Goal: Task Accomplishment & Management: Manage account settings

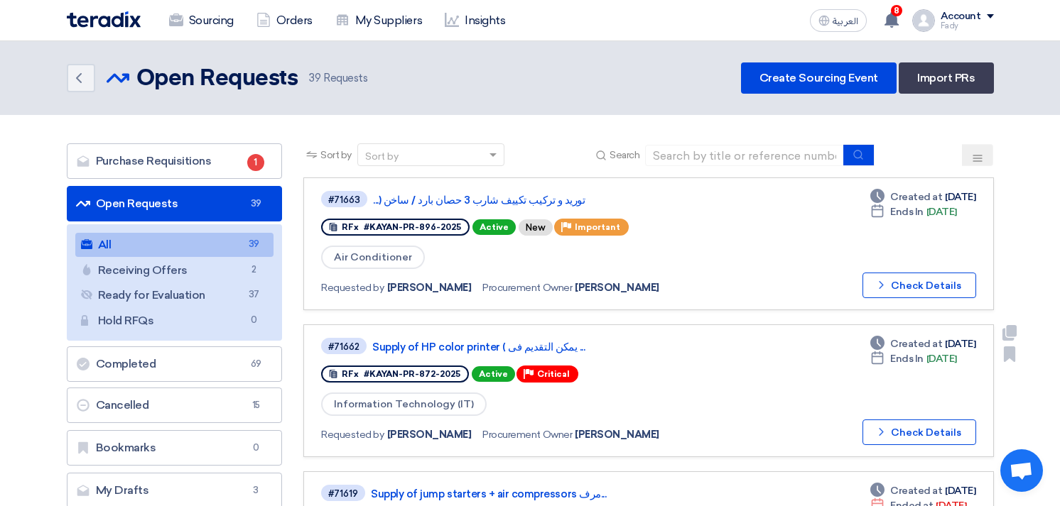
click at [739, 414] on div "#71662 Supply of HP color printer ( يمكن التقديم فى ... RFx #KAYAN-PR-872-2025 …" at bounding box center [648, 391] width 654 height 109
drag, startPoint x: 0, startPoint y: 0, endPoint x: 739, endPoint y: 413, distance: 847.1
click at [739, 413] on div "#71662 Supply of HP color printer ( يمكن التقديم فى ... RFx #KAYAN-PR-872-2025 …" at bounding box center [648, 391] width 654 height 109
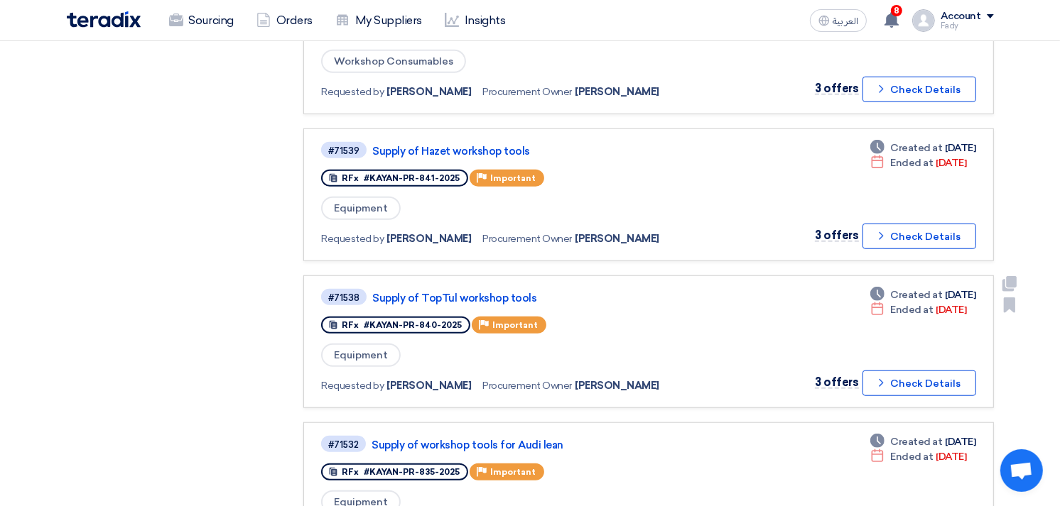
scroll to position [1262, 0]
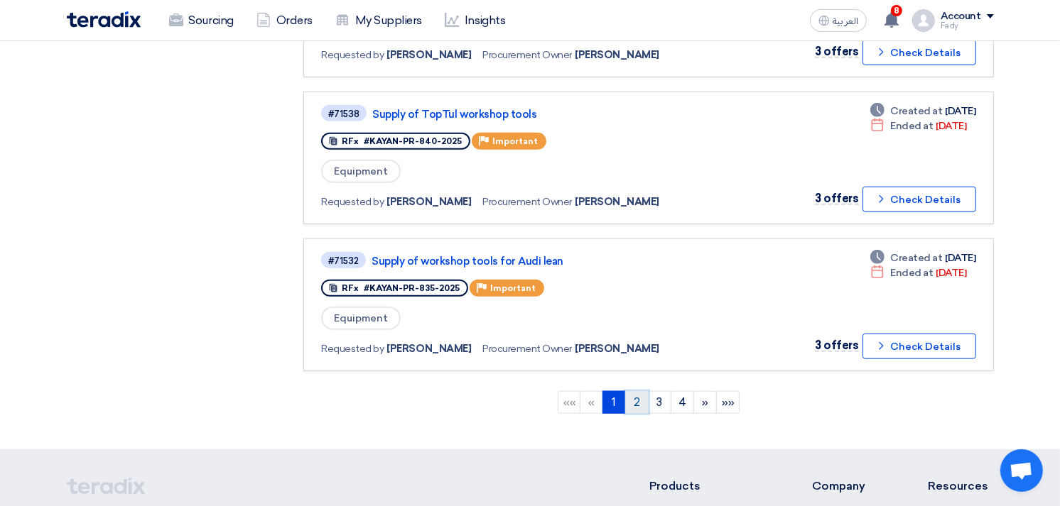
click at [639, 391] on link "2" at bounding box center [636, 402] width 23 height 23
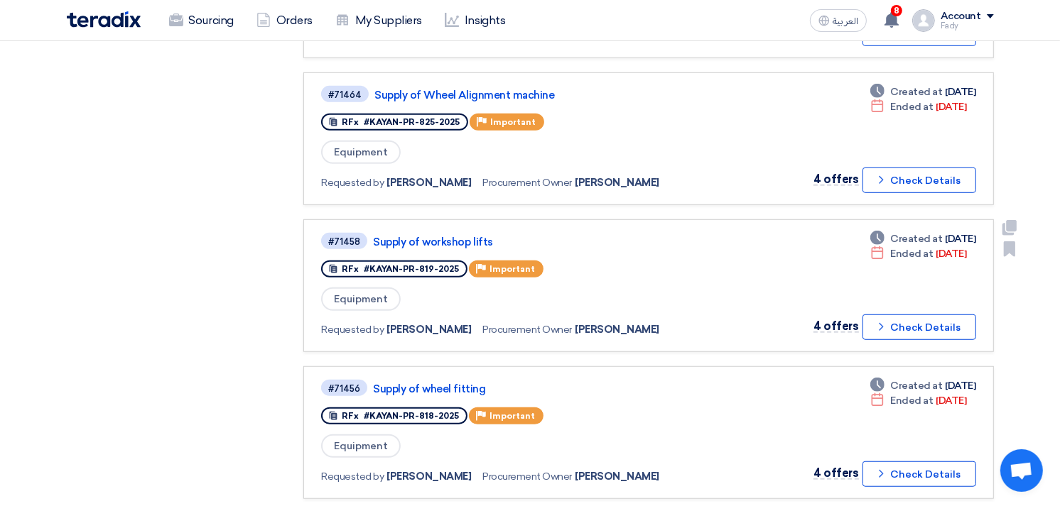
scroll to position [868, 0]
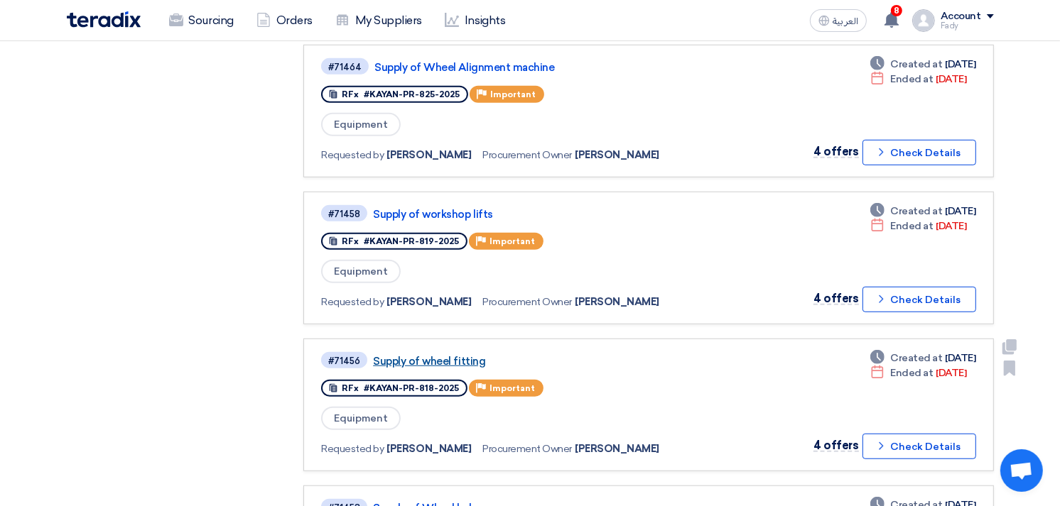
click at [430, 355] on link "Supply of wheel fitting" at bounding box center [550, 361] width 355 height 13
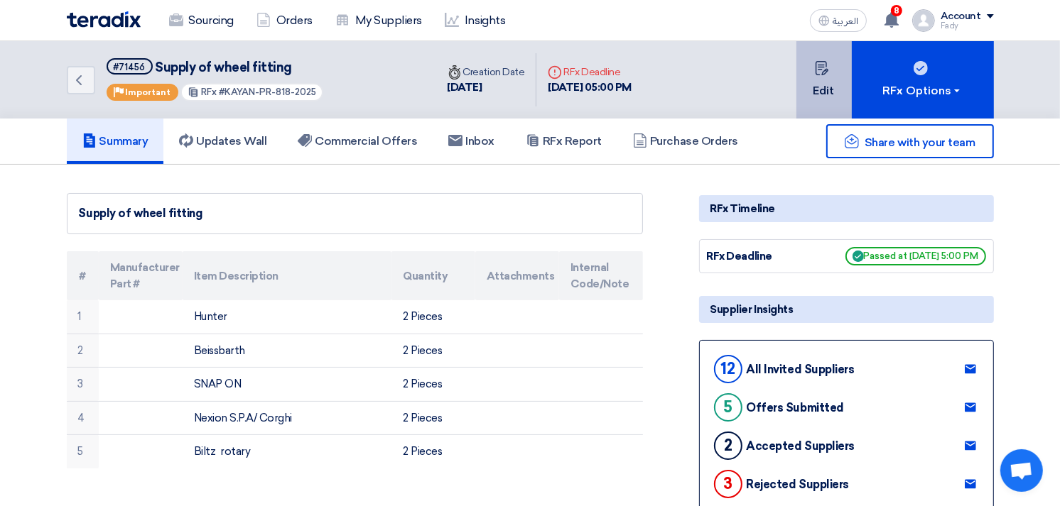
click at [812, 82] on button "Edit" at bounding box center [823, 79] width 55 height 77
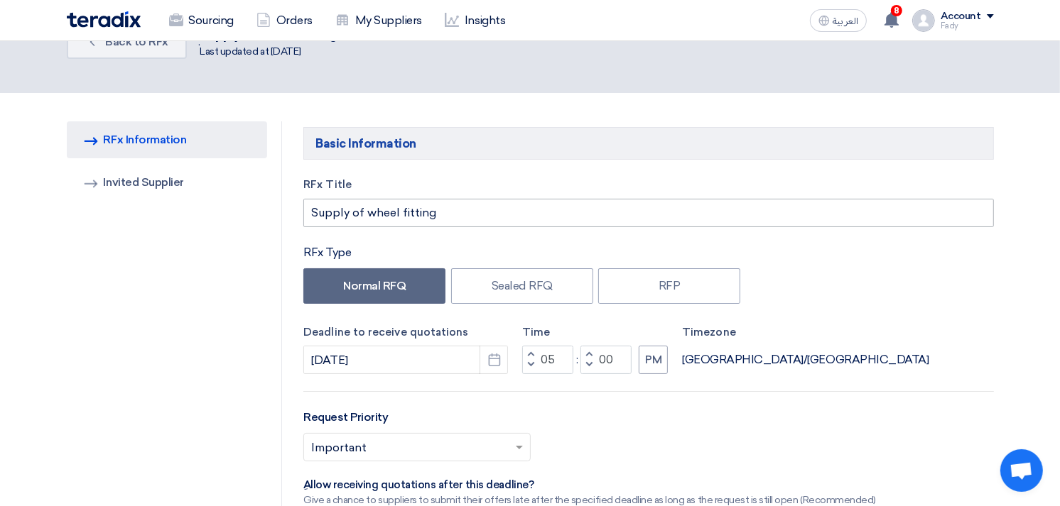
scroll to position [79, 0]
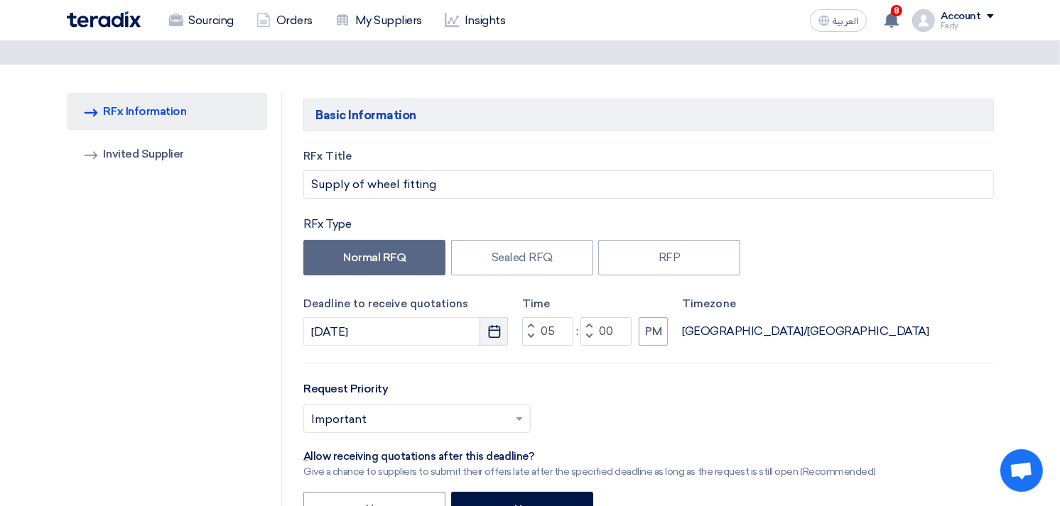
click at [498, 332] on icon "Pick a date" at bounding box center [494, 332] width 14 height 14
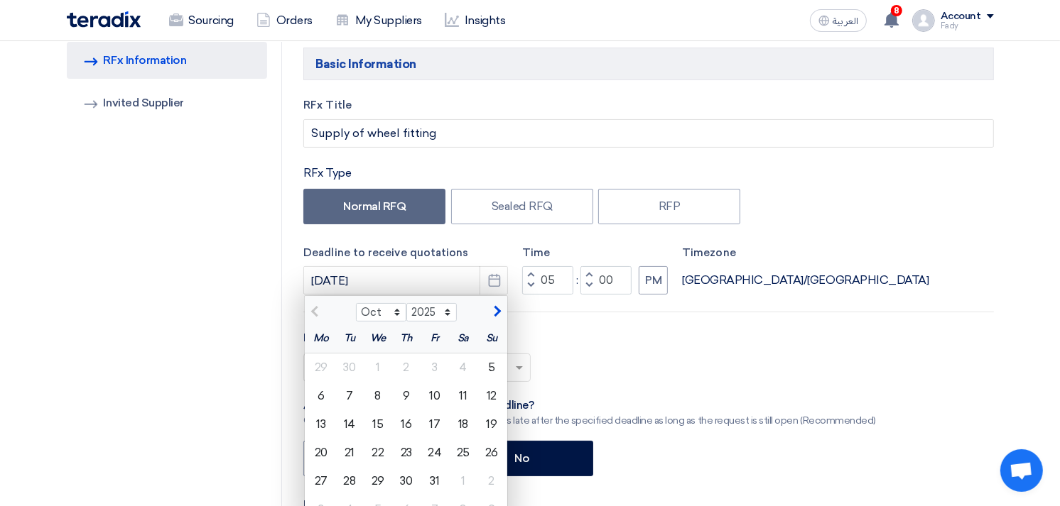
scroll to position [158, 0]
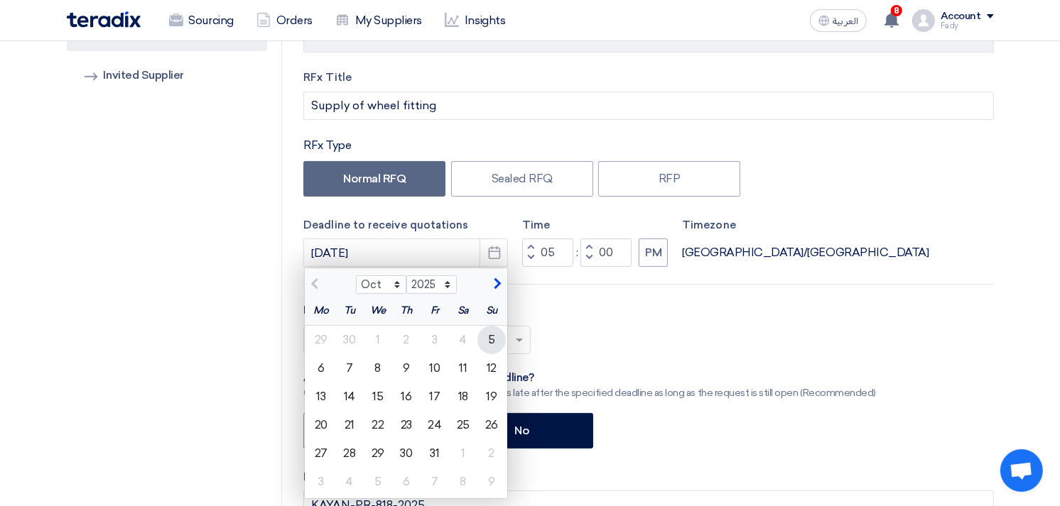
click at [487, 342] on div "5" at bounding box center [491, 340] width 28 height 28
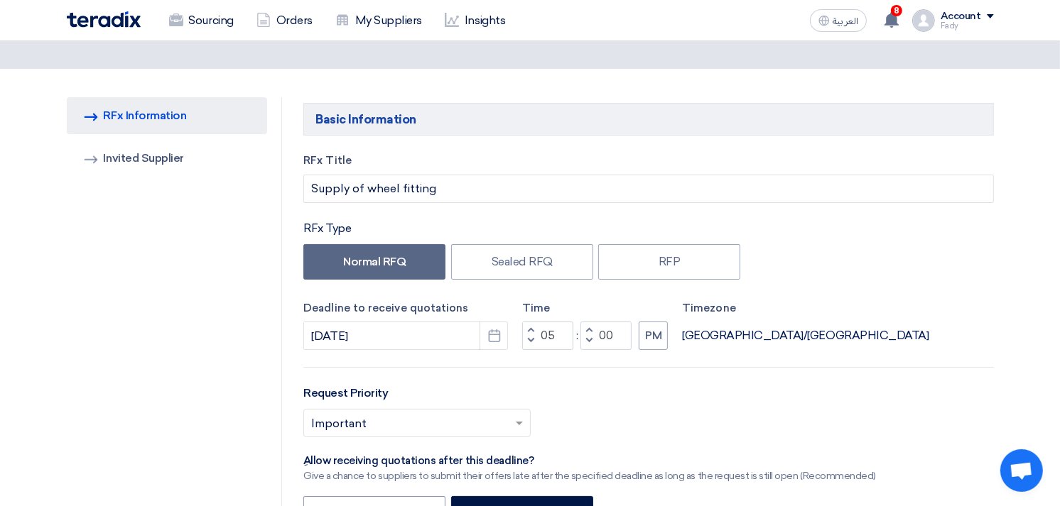
scroll to position [0, 0]
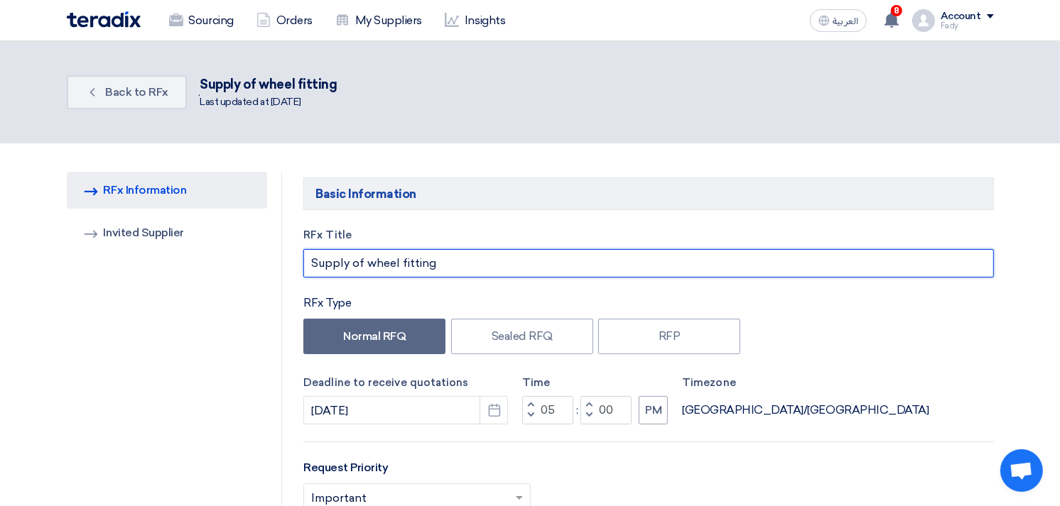
click at [415, 260] on input "Supply of wheel fitting" at bounding box center [648, 263] width 690 height 28
click at [470, 268] on input "Supply of wheel fitting" at bounding box center [648, 263] width 690 height 28
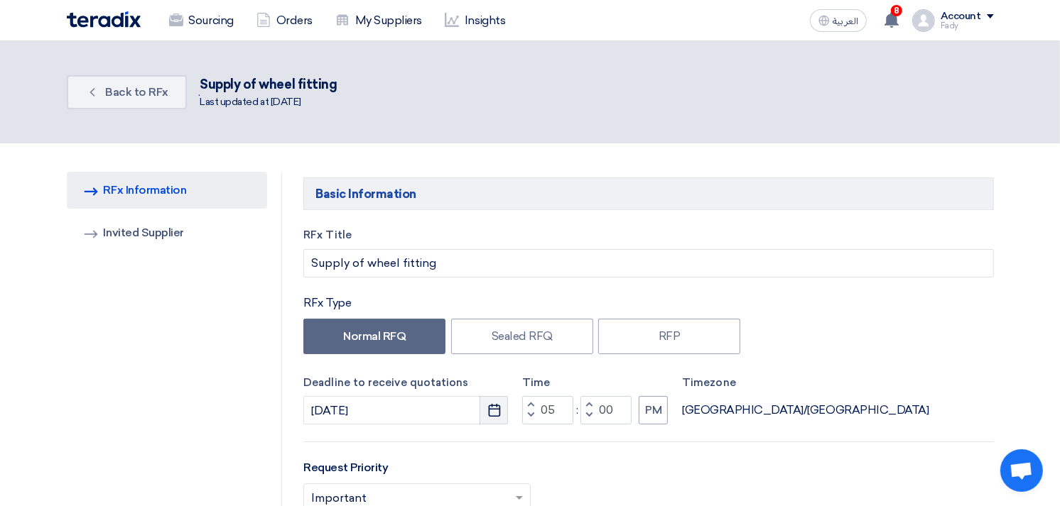
click at [496, 407] on icon "Pick a date" at bounding box center [494, 410] width 14 height 14
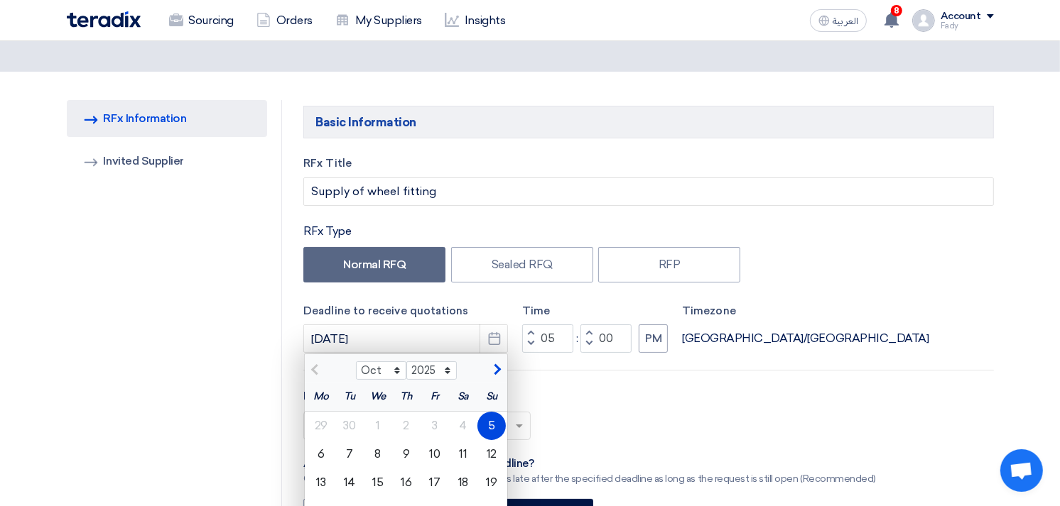
scroll to position [158, 0]
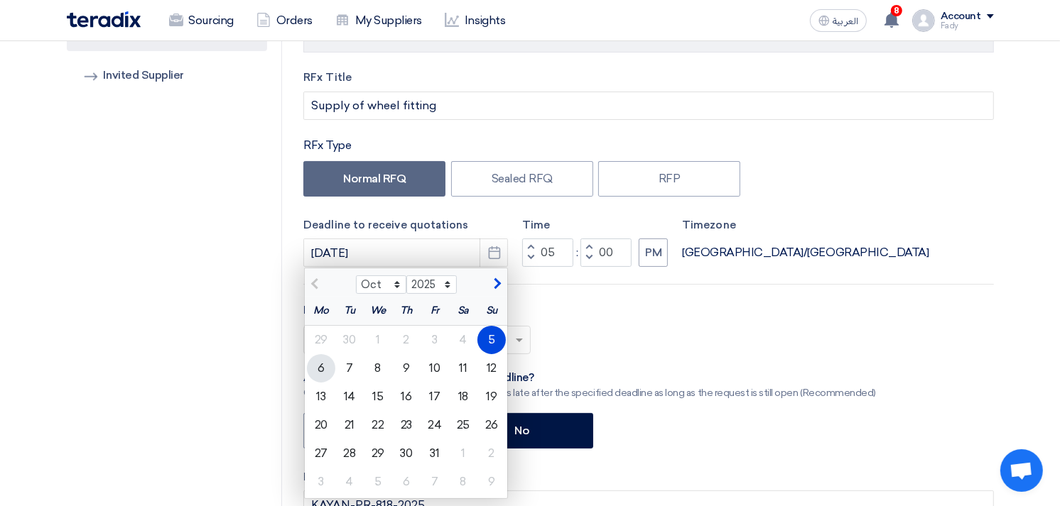
click at [318, 366] on div "6" at bounding box center [321, 368] width 28 height 28
type input "[DATE]"
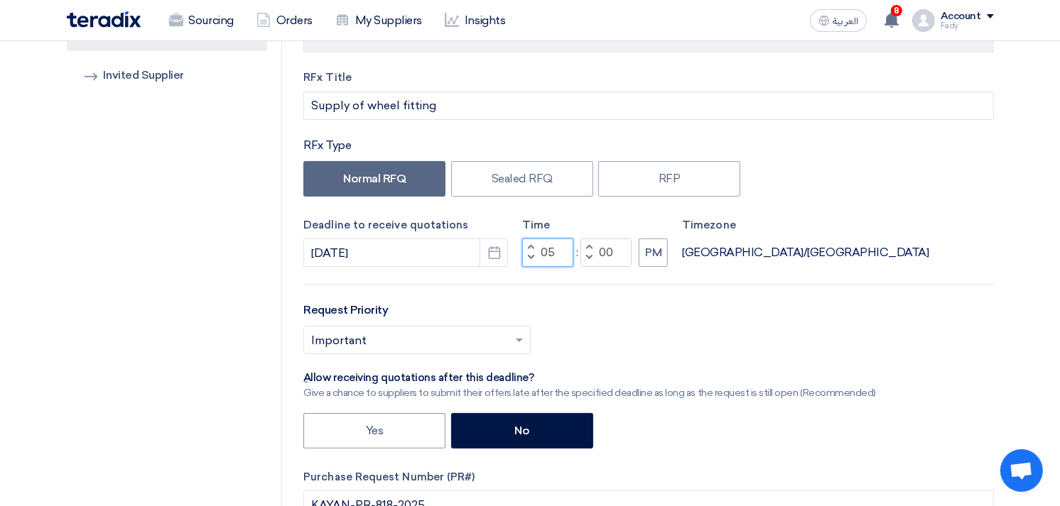
click at [545, 251] on input "05" at bounding box center [547, 253] width 51 height 28
click at [546, 251] on input "05" at bounding box center [547, 253] width 51 height 28
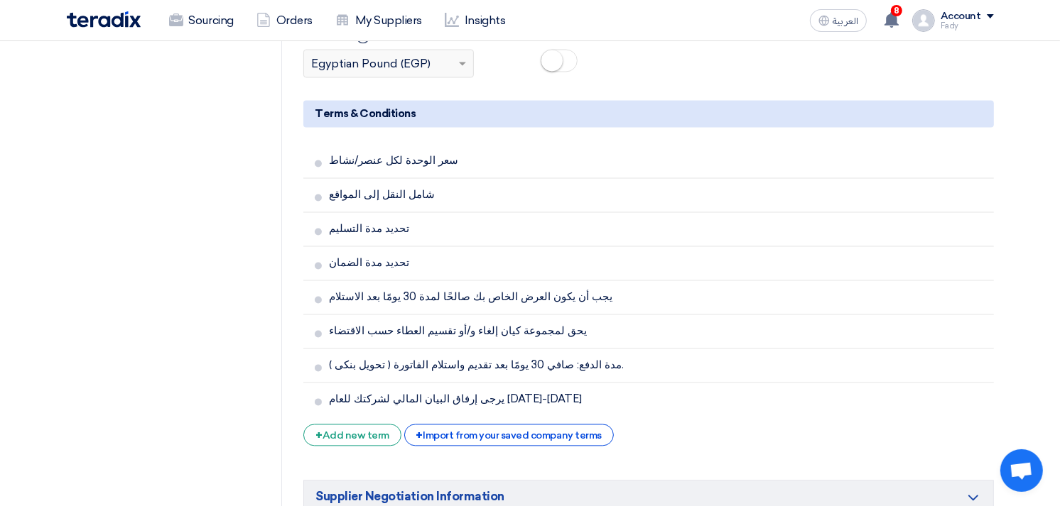
scroll to position [2920, 0]
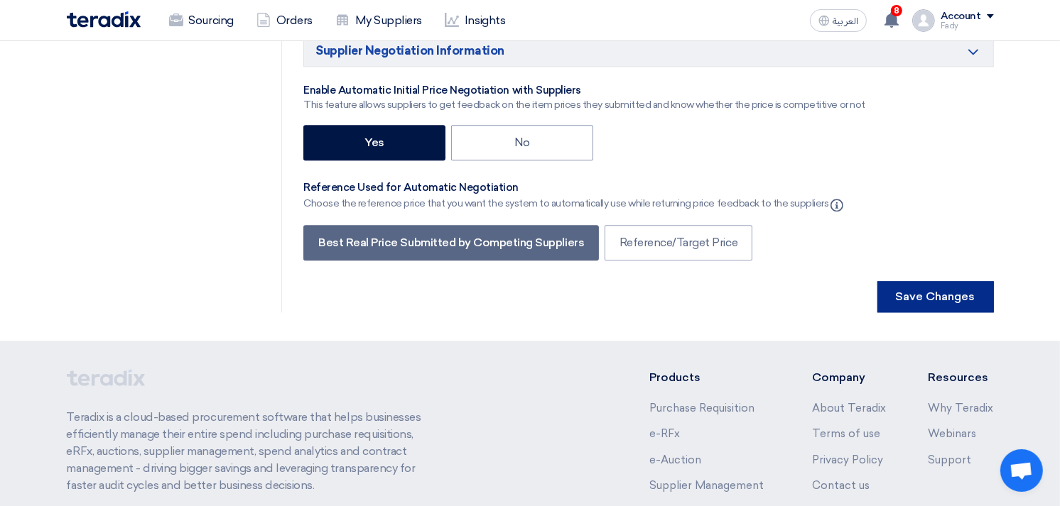
type input "12"
click at [959, 281] on button "Save Changes" at bounding box center [935, 296] width 116 height 31
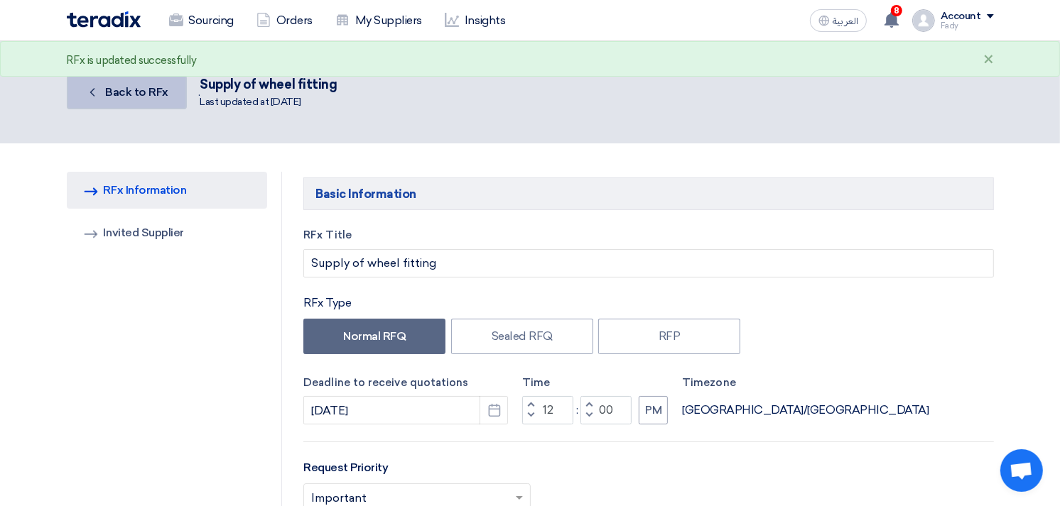
click at [139, 100] on link "Back Back to RFx" at bounding box center [127, 92] width 120 height 34
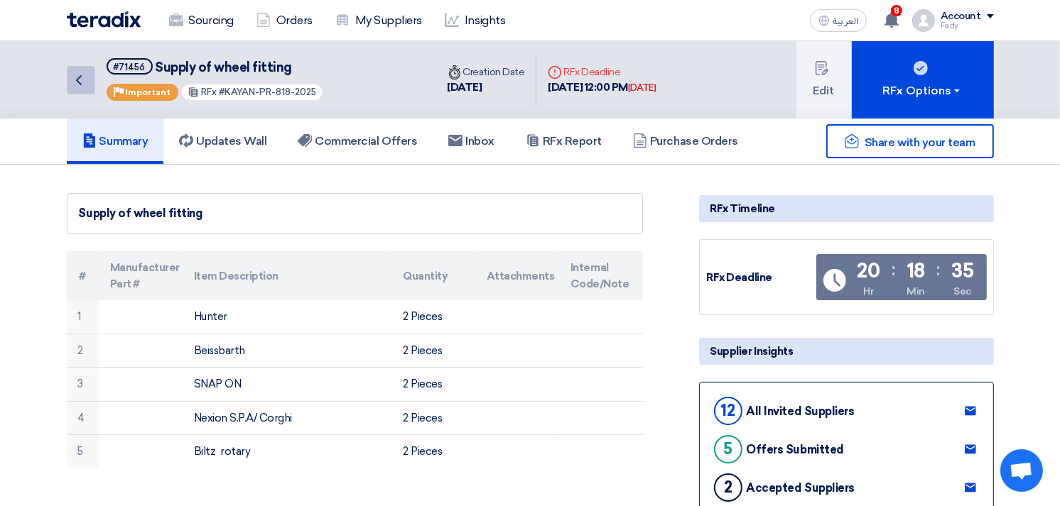
click at [76, 74] on icon "Back" at bounding box center [78, 80] width 17 height 17
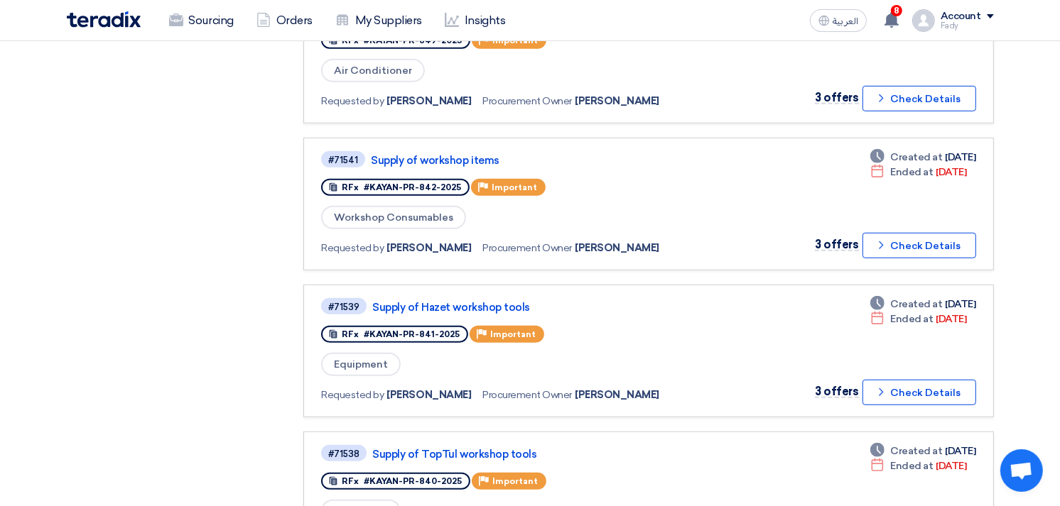
scroll to position [1500, 0]
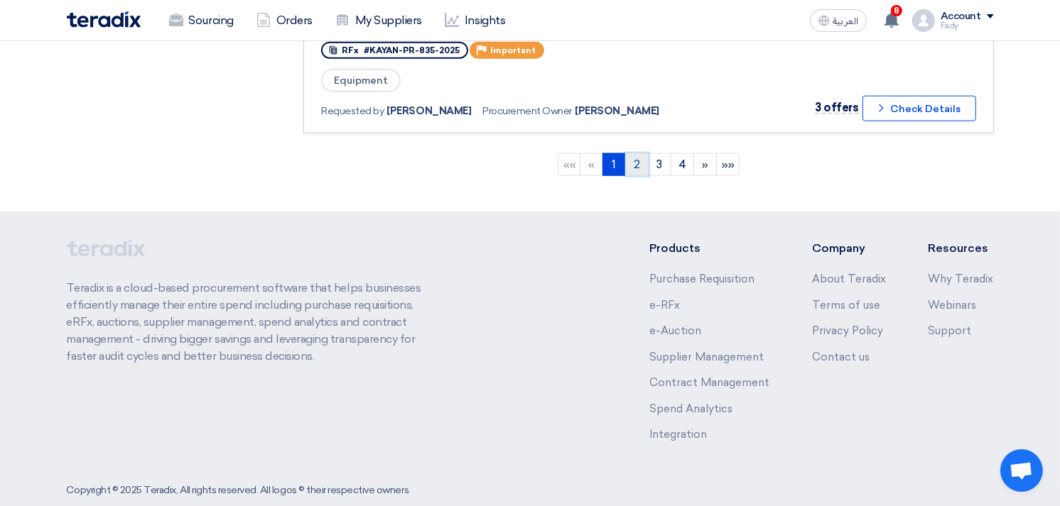
click at [634, 153] on link "2" at bounding box center [636, 164] width 23 height 23
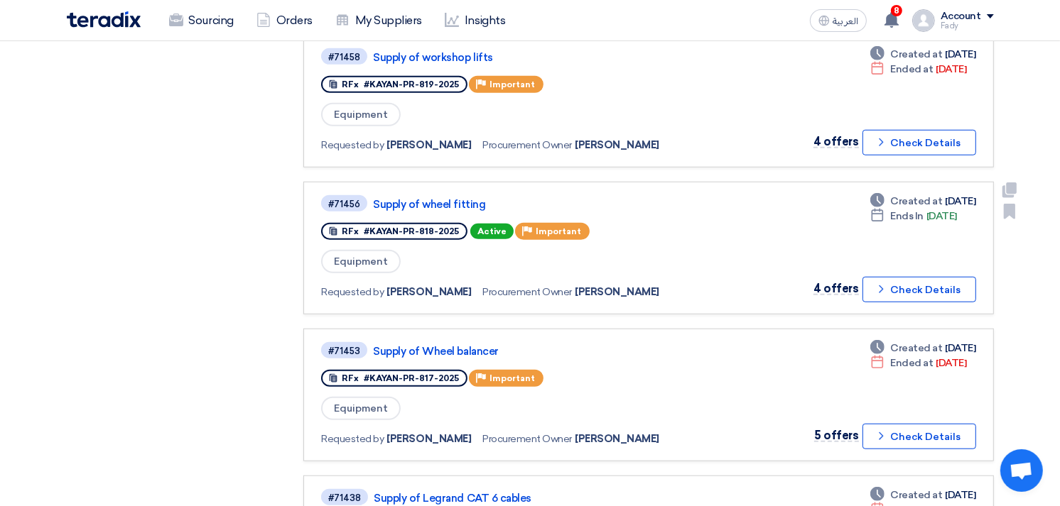
scroll to position [1026, 0]
click at [484, 344] on link "Supply of Wheel balancer" at bounding box center [550, 350] width 355 height 13
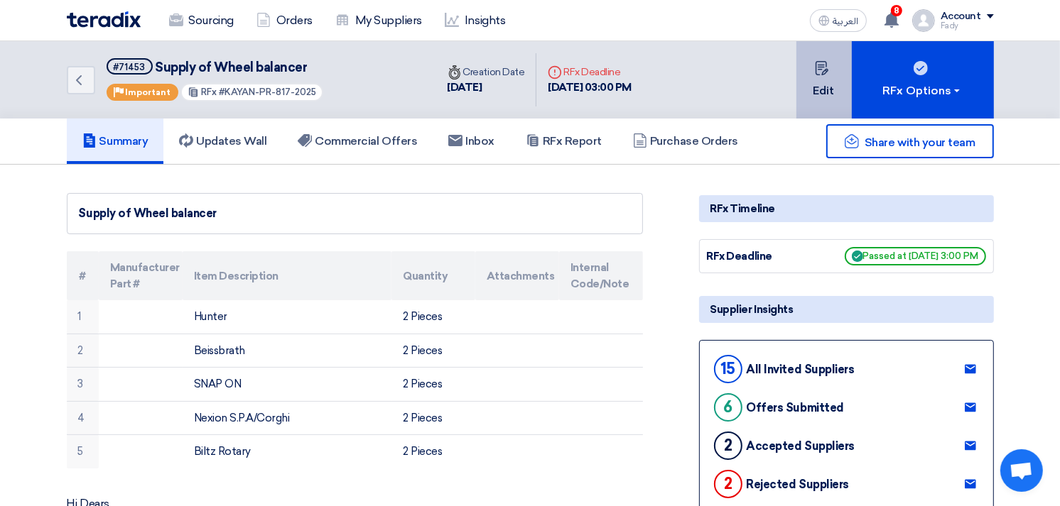
click at [833, 75] on button "Edit" at bounding box center [823, 79] width 55 height 77
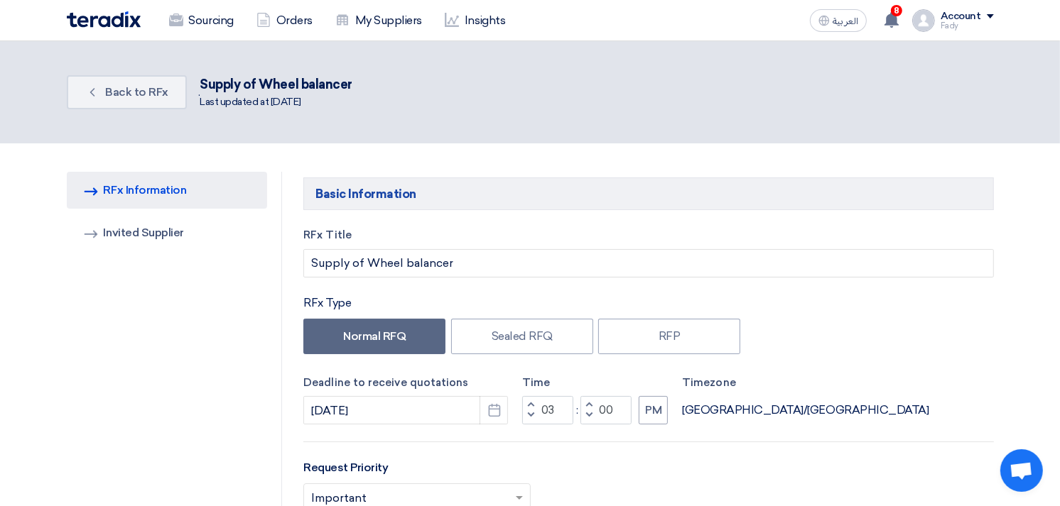
scroll to position [79, 0]
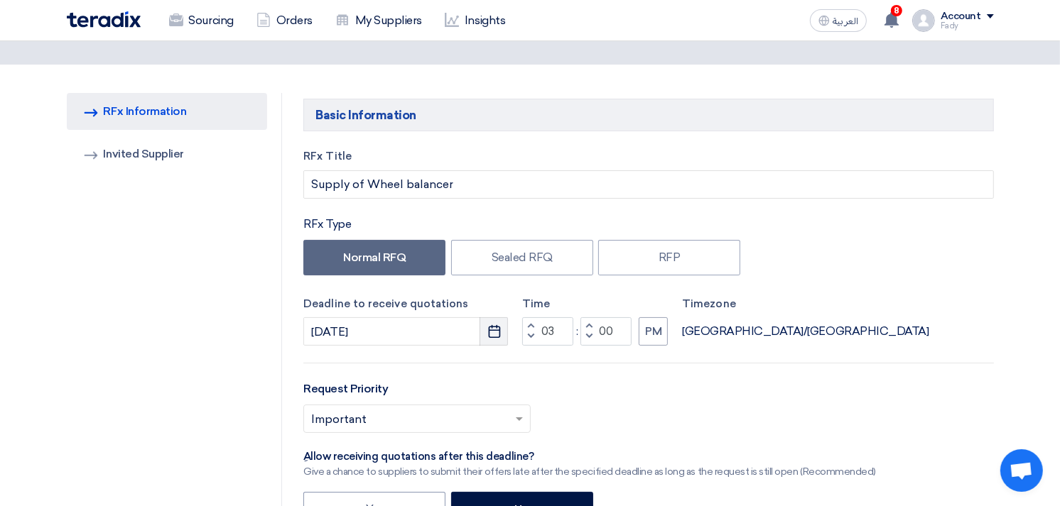
click at [494, 329] on icon "Pick a date" at bounding box center [494, 332] width 14 height 14
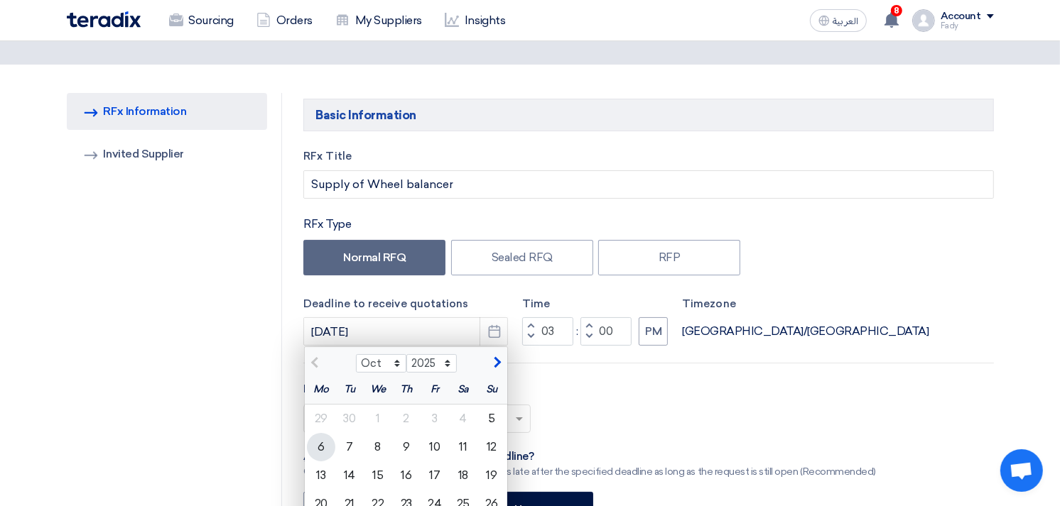
click at [316, 438] on div "6" at bounding box center [321, 447] width 28 height 28
type input "[DATE]"
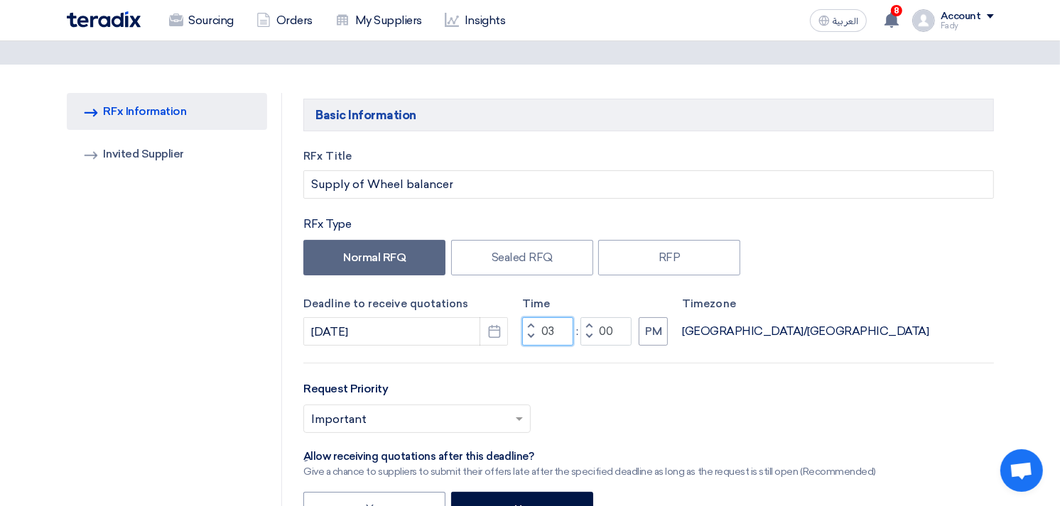
click at [547, 332] on input "03" at bounding box center [547, 332] width 51 height 28
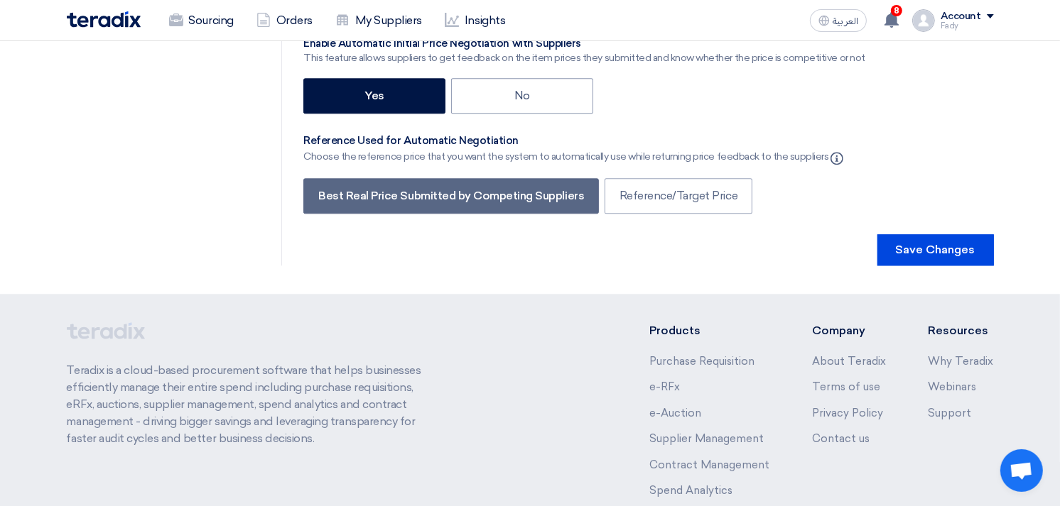
scroll to position [3041, 0]
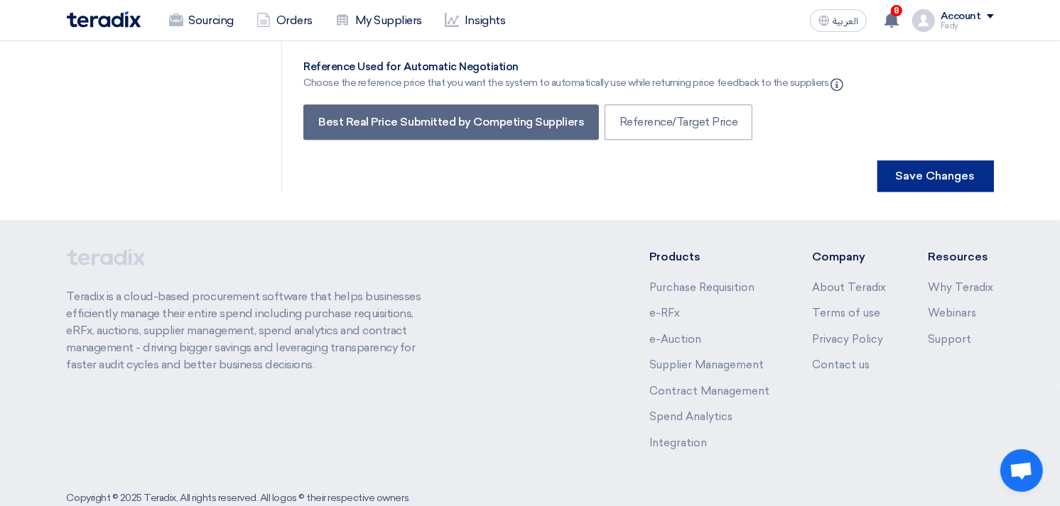
click at [953, 161] on button "Save Changes" at bounding box center [935, 176] width 116 height 31
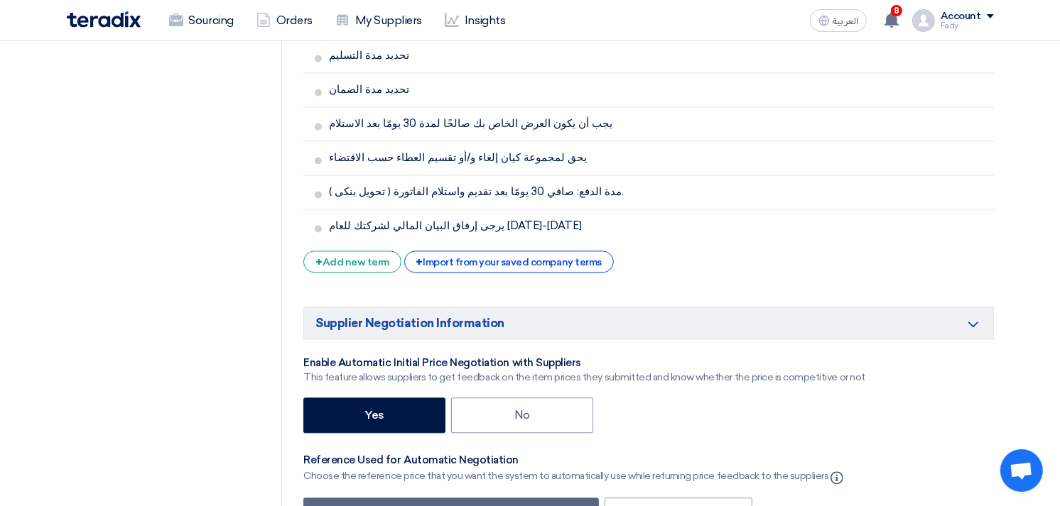
scroll to position [2999, 0]
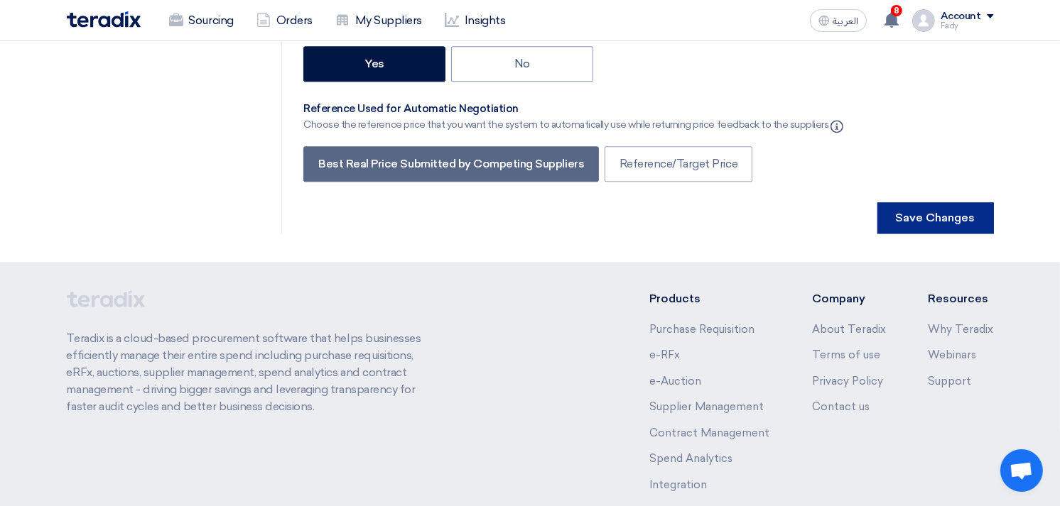
click at [961, 202] on button "Save Changes" at bounding box center [935, 217] width 116 height 31
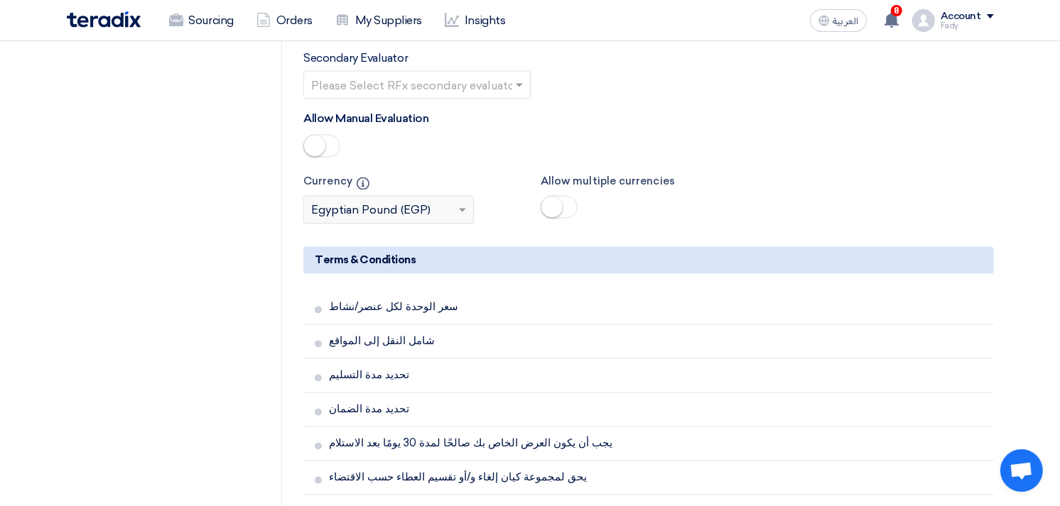
scroll to position [0, 0]
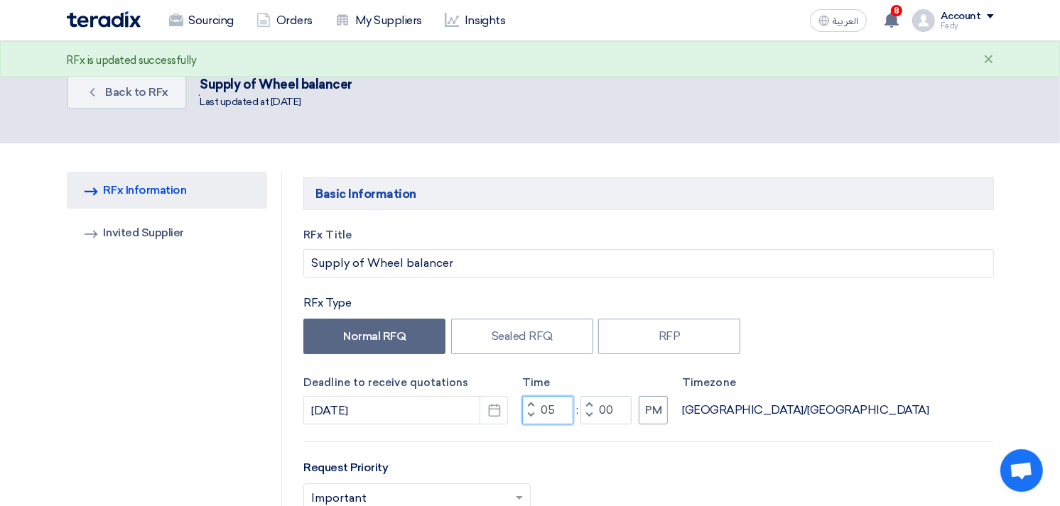
click at [547, 411] on input "05" at bounding box center [547, 410] width 51 height 28
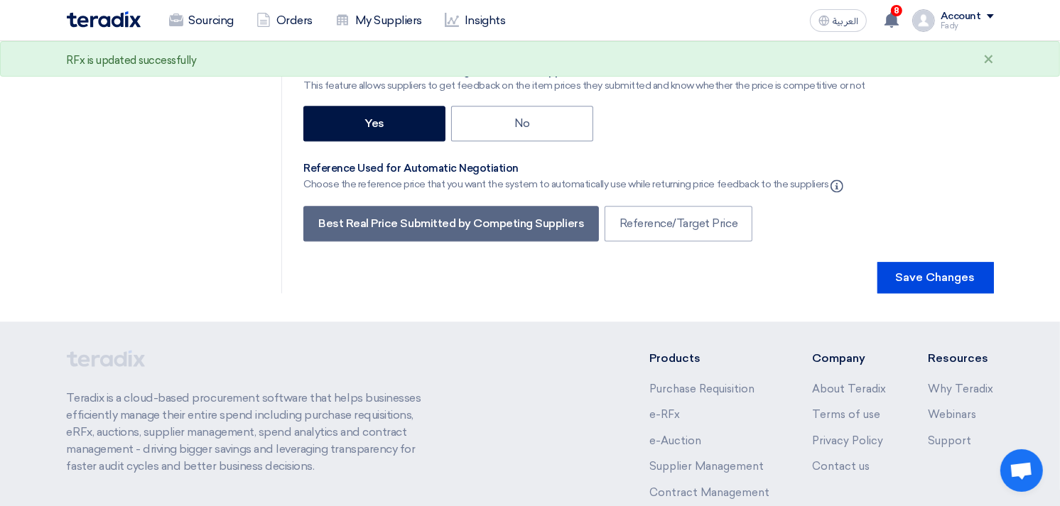
scroll to position [3041, 0]
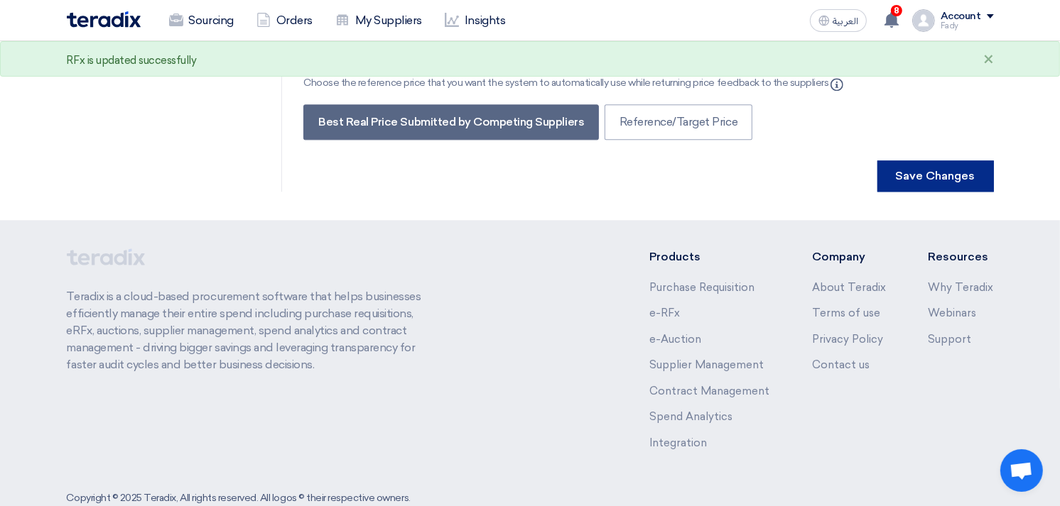
type input "12"
click at [943, 161] on button "Save Changes" at bounding box center [935, 176] width 116 height 31
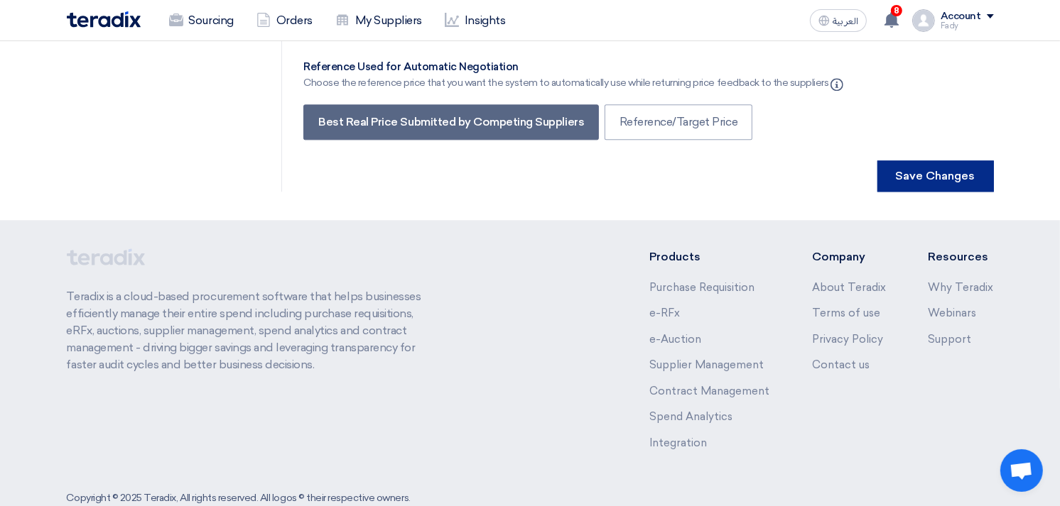
scroll to position [0, 0]
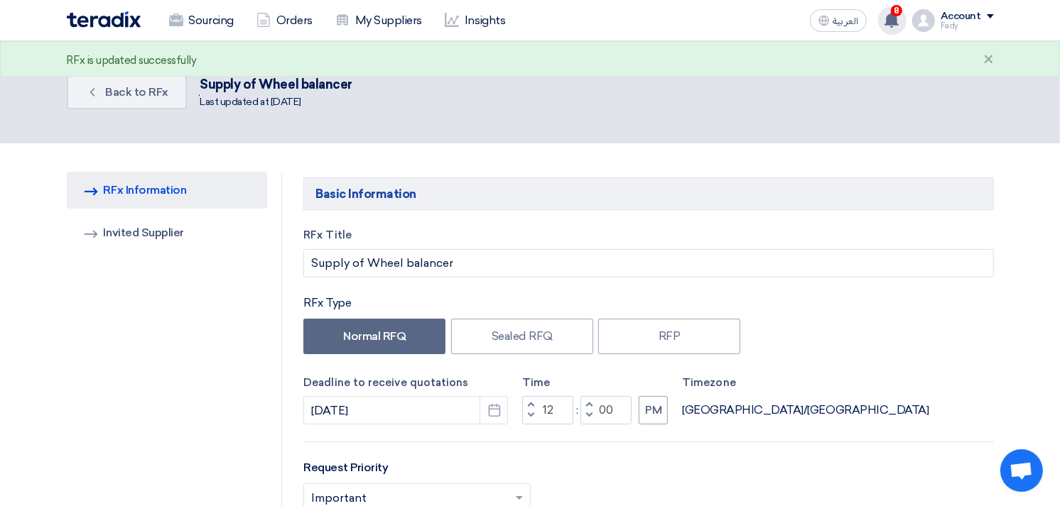
click at [893, 10] on span "8" at bounding box center [896, 10] width 11 height 11
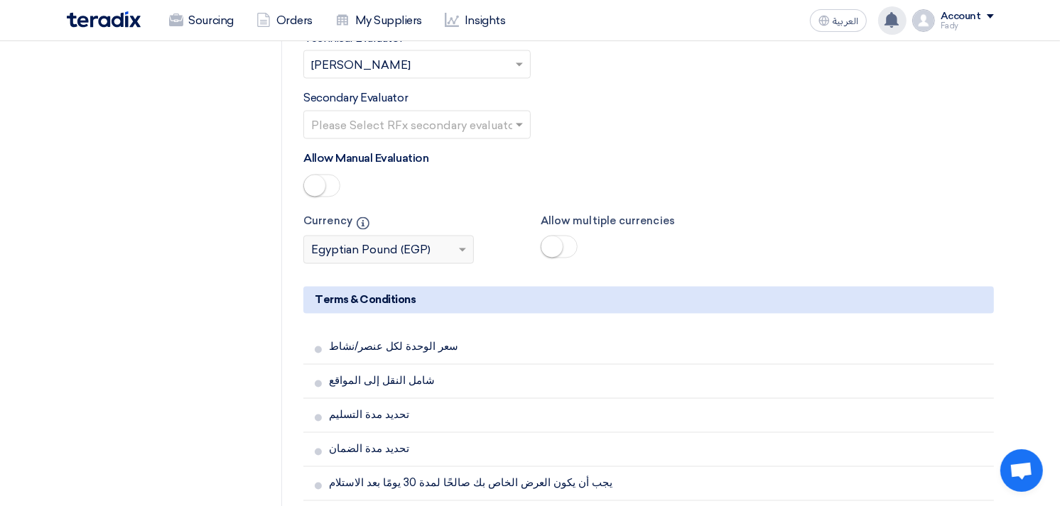
scroll to position [2289, 0]
